Goal: Task Accomplishment & Management: Use online tool/utility

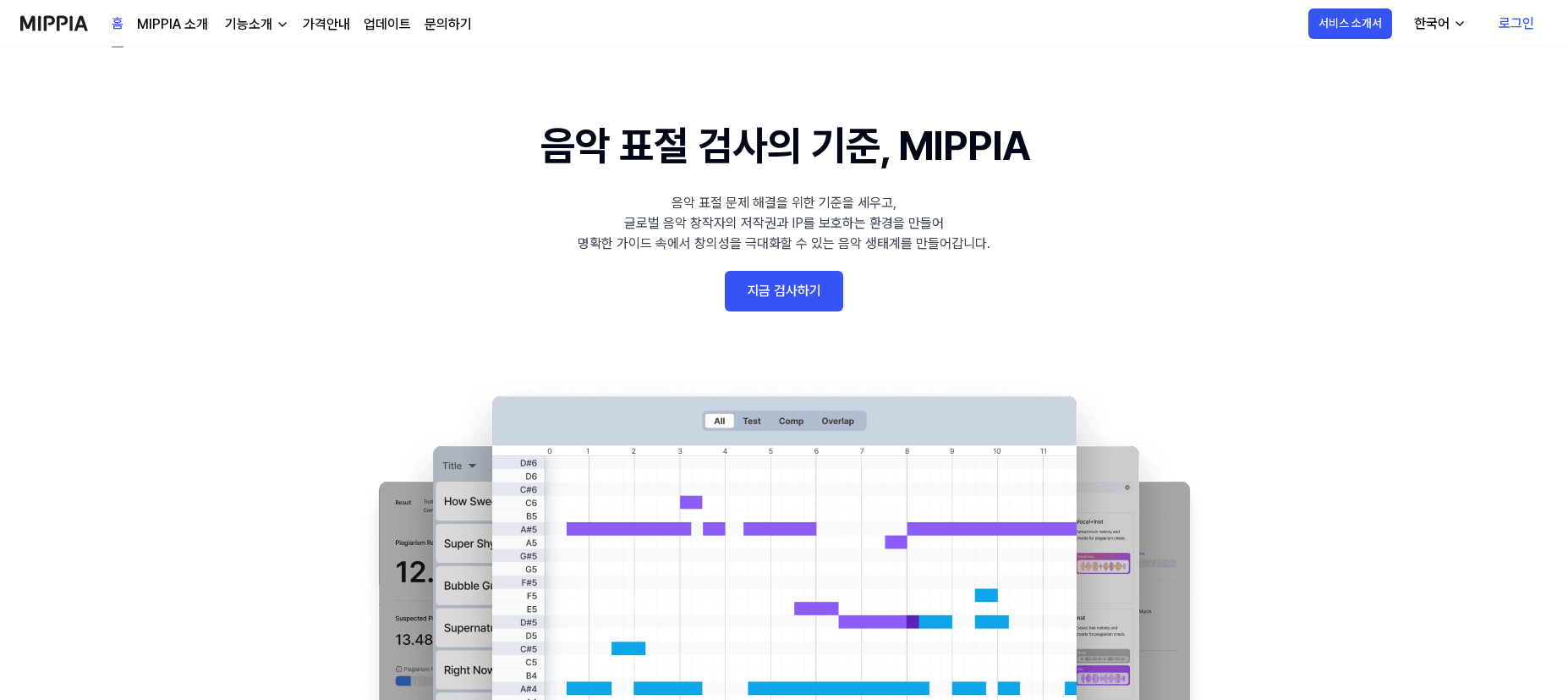
click at [785, 291] on link "지금 검사하기" at bounding box center [783, 291] width 118 height 41
click at [784, 301] on link "지금 검사하기" at bounding box center [783, 291] width 118 height 41
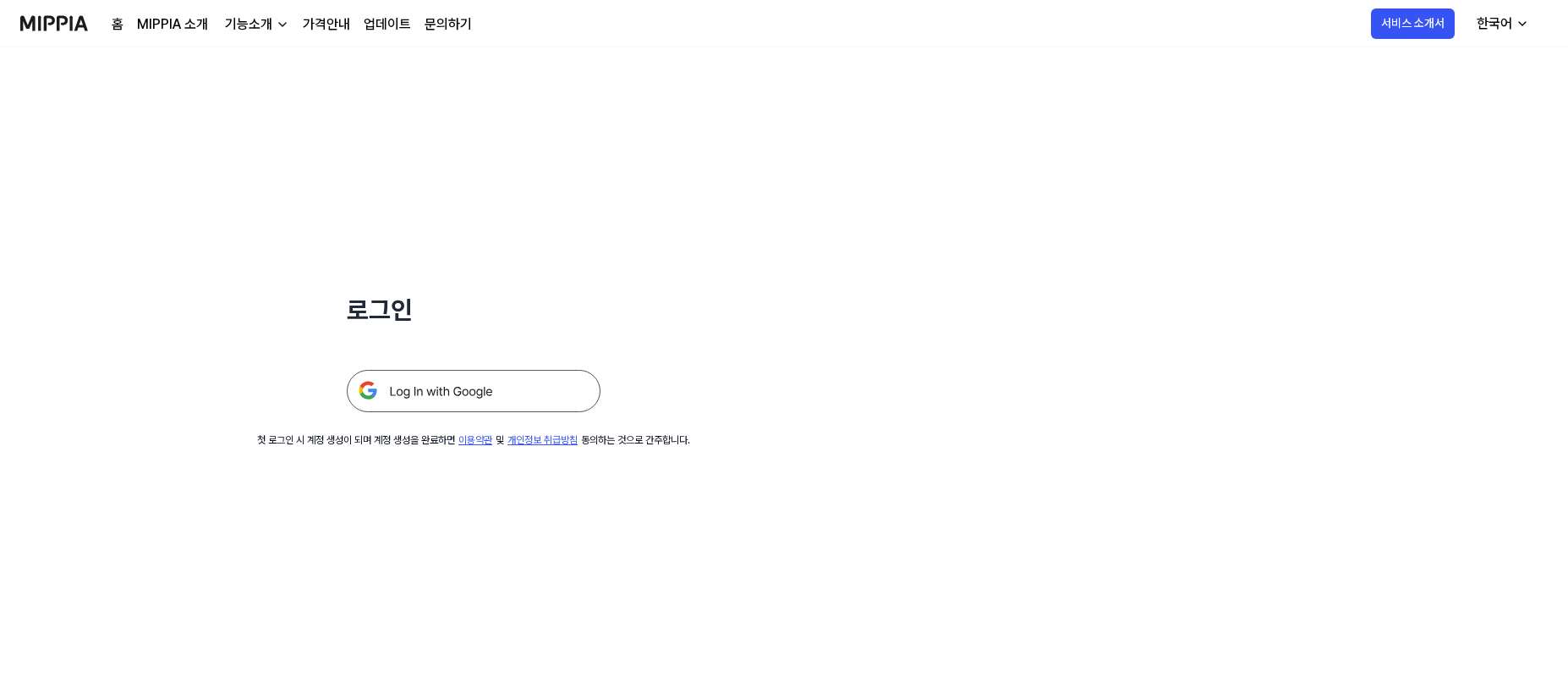
click at [525, 391] on img at bounding box center [474, 391] width 254 height 43
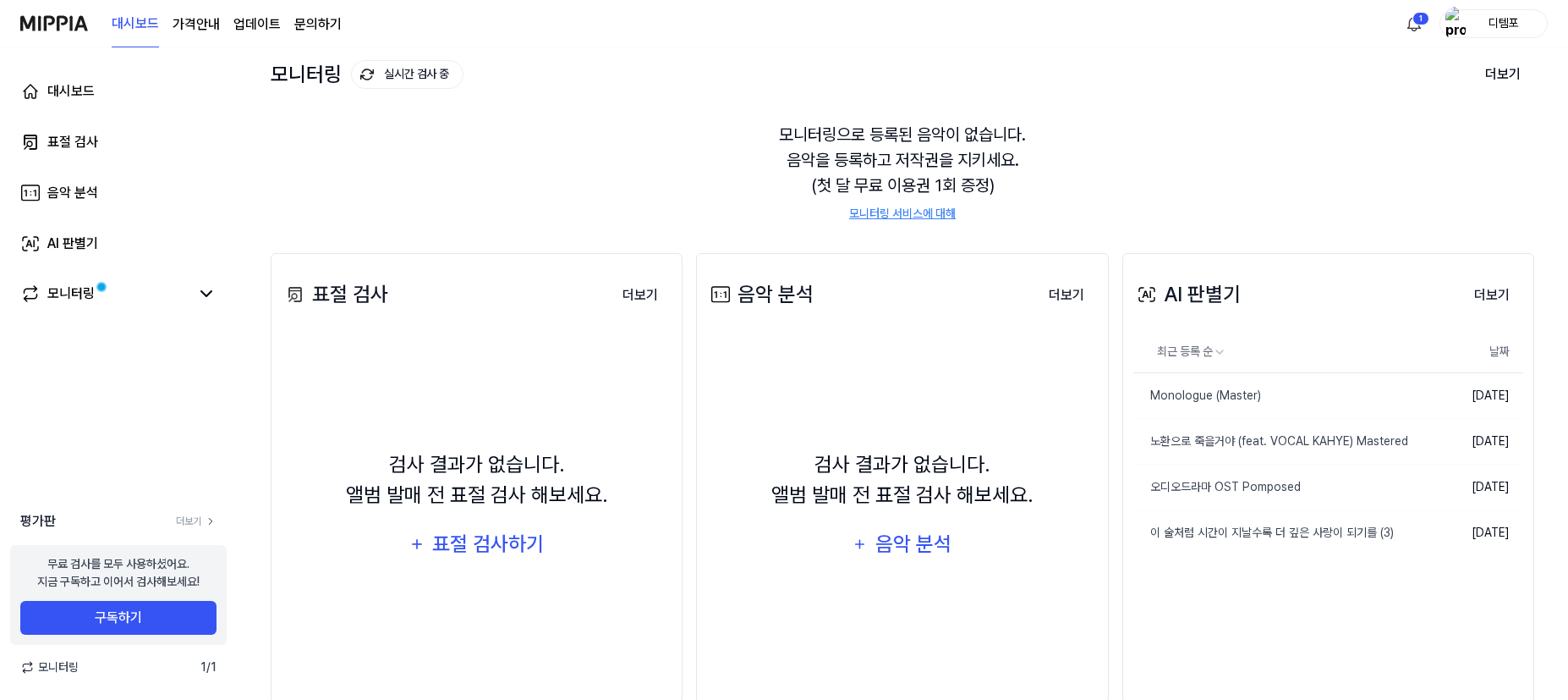
scroll to position [125, 0]
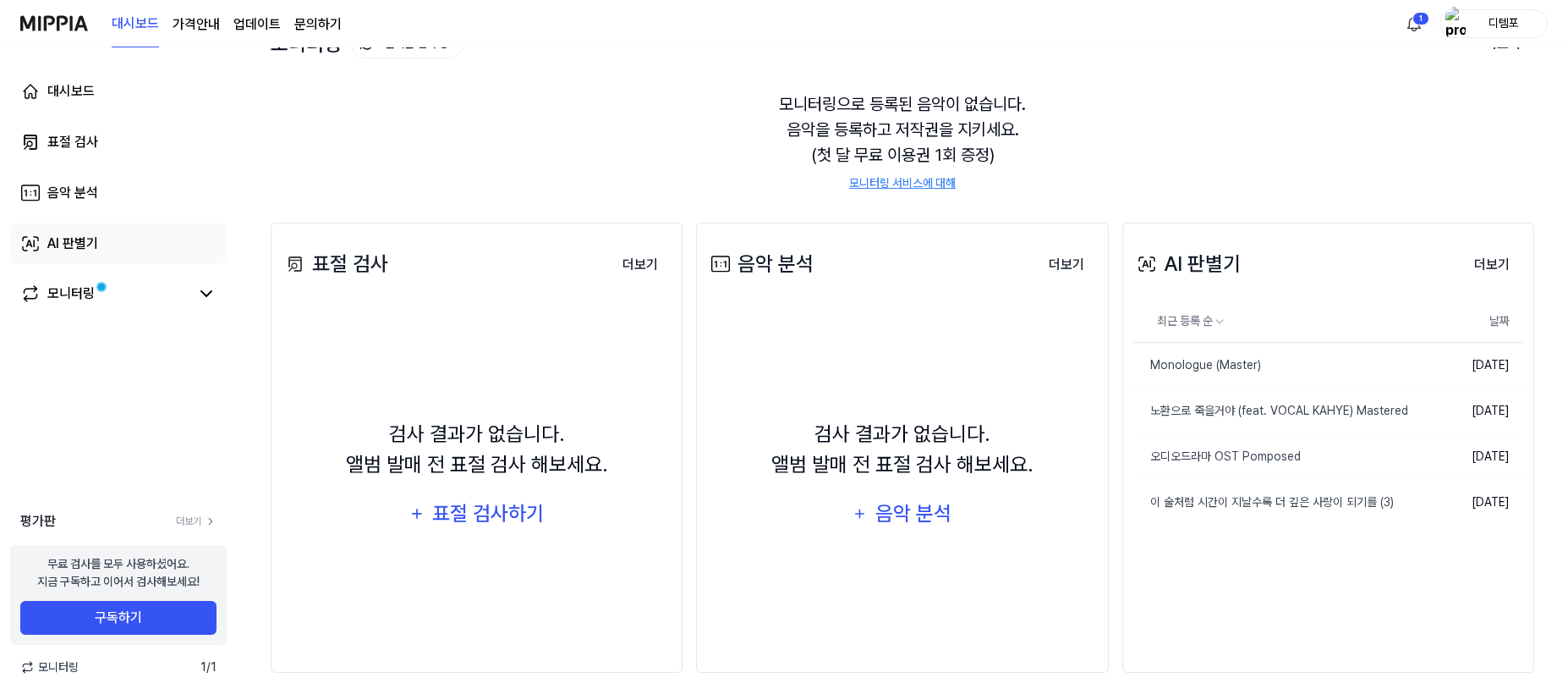
click at [86, 251] on div "AI 판별기" at bounding box center [72, 243] width 51 height 20
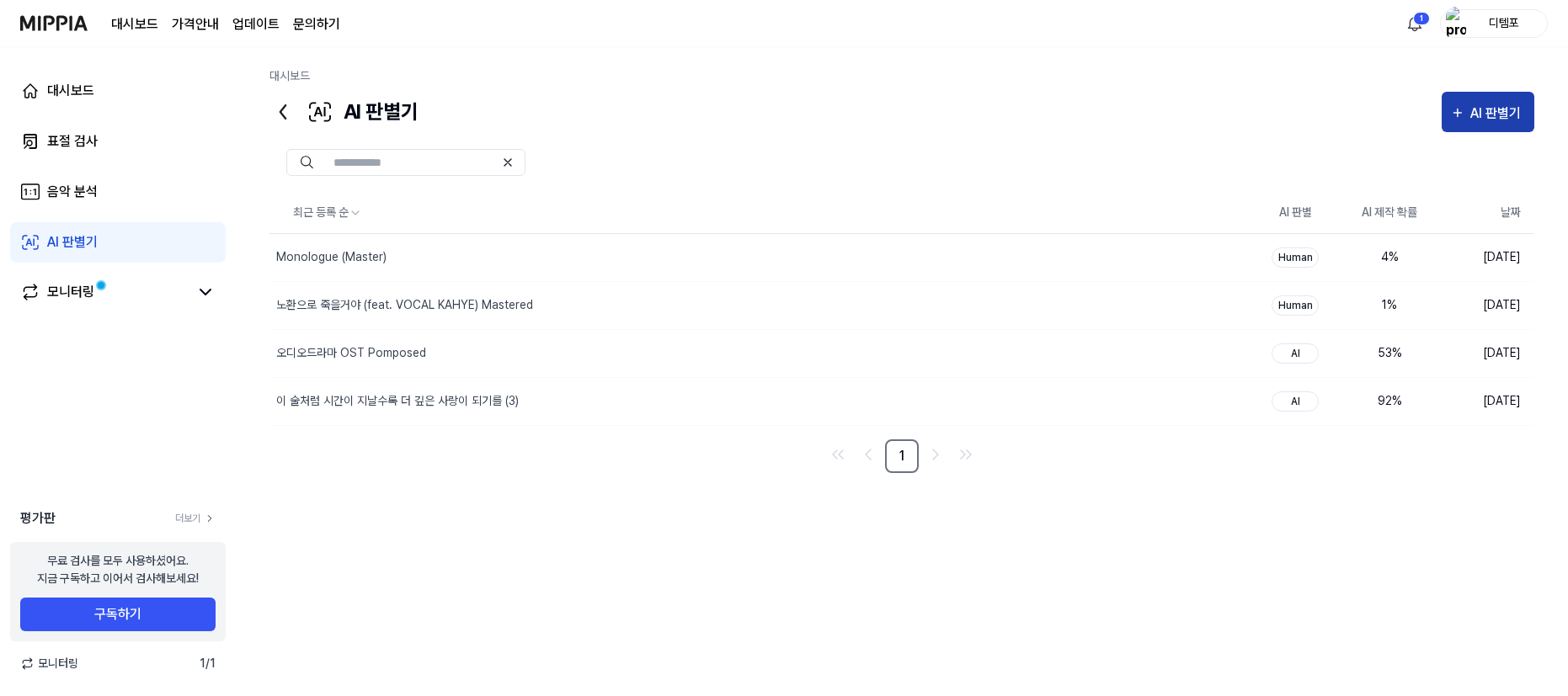
click at [1483, 120] on div "AI 판별기" at bounding box center [1497, 113] width 56 height 22
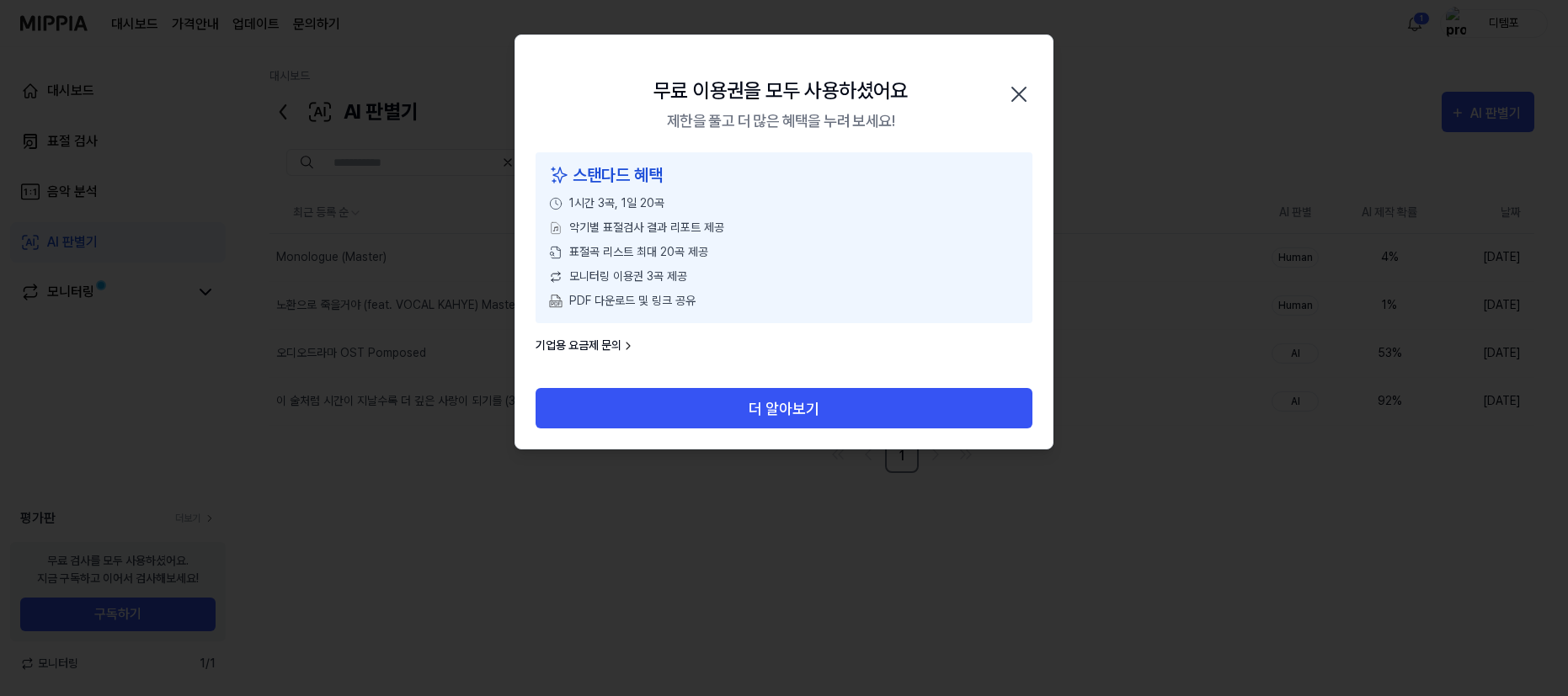
click at [1019, 93] on icon "button" at bounding box center [1018, 94] width 13 height 13
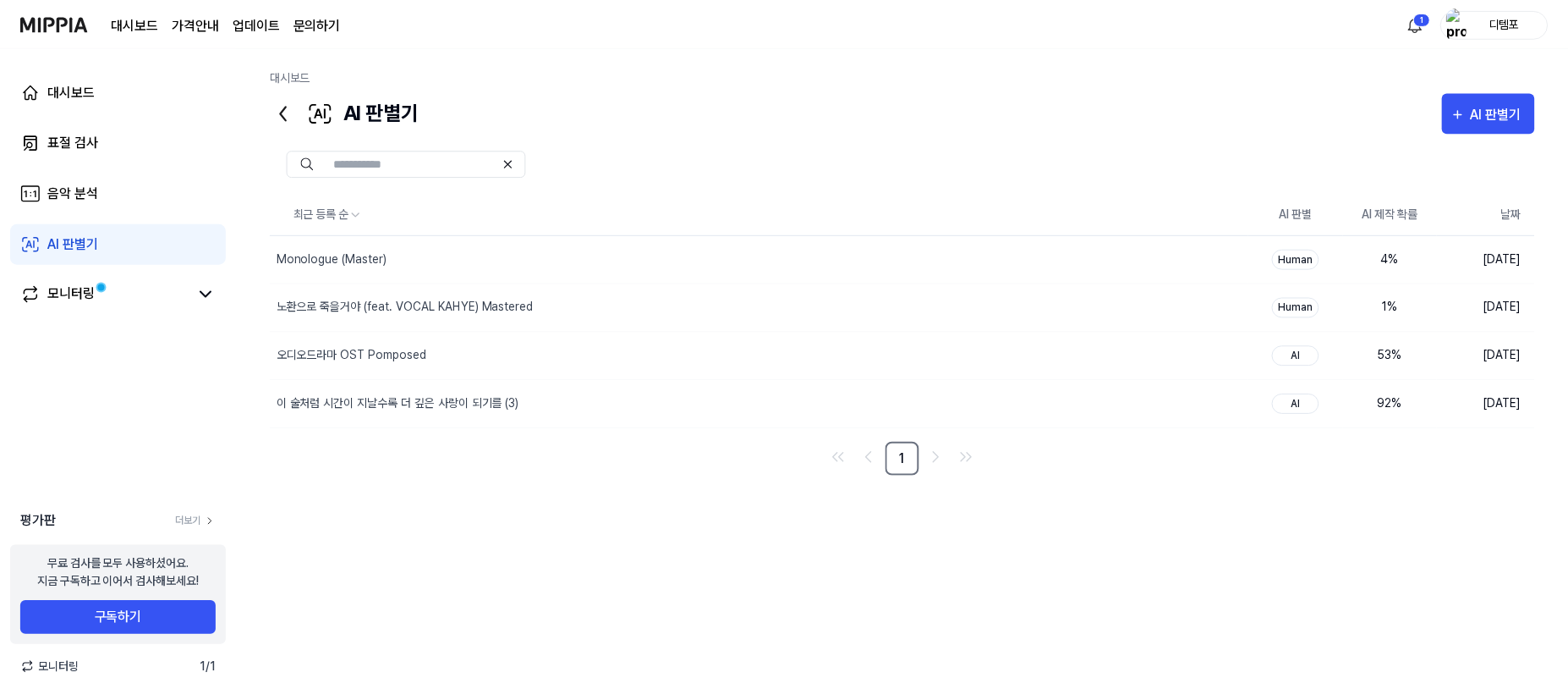
scroll to position [125, 0]
